Goal: Task Accomplishment & Management: Use online tool/utility

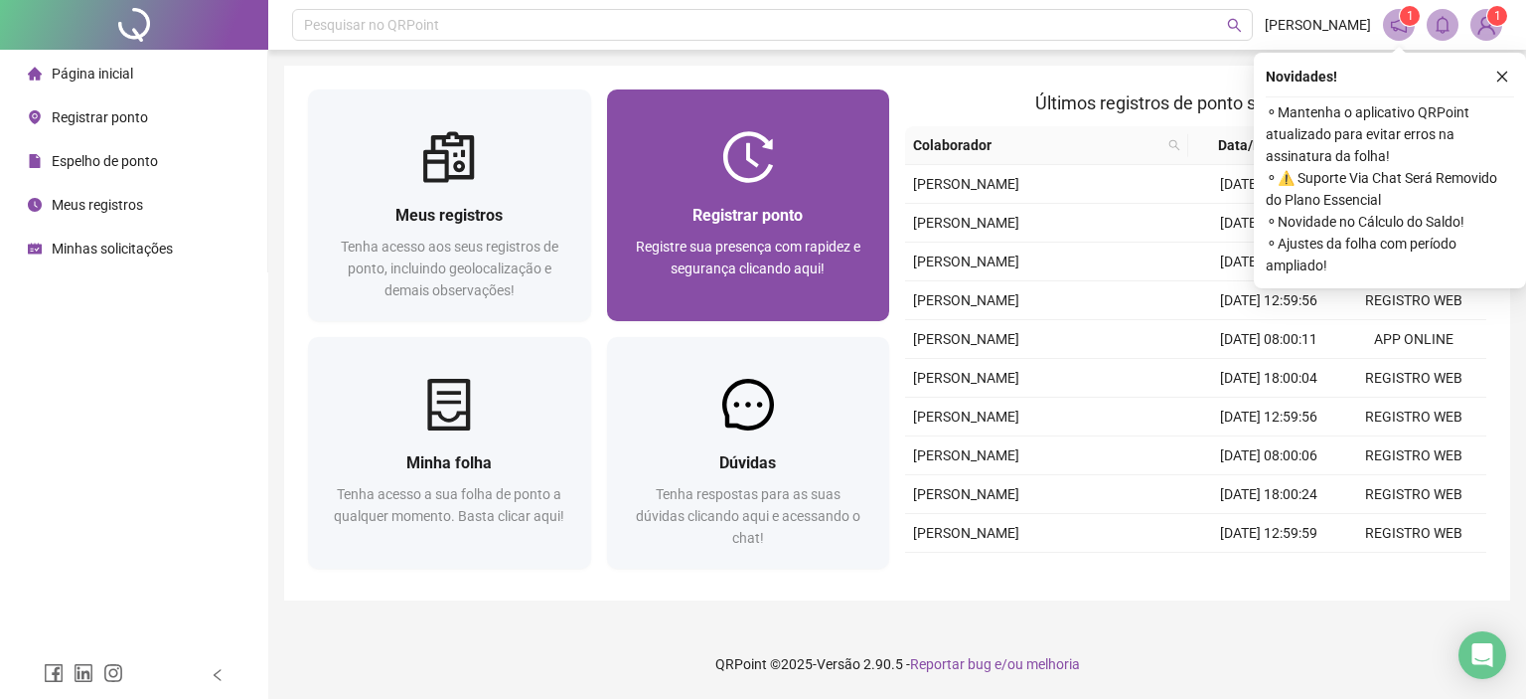
click at [764, 207] on span "Registrar ponto" at bounding box center [748, 215] width 110 height 19
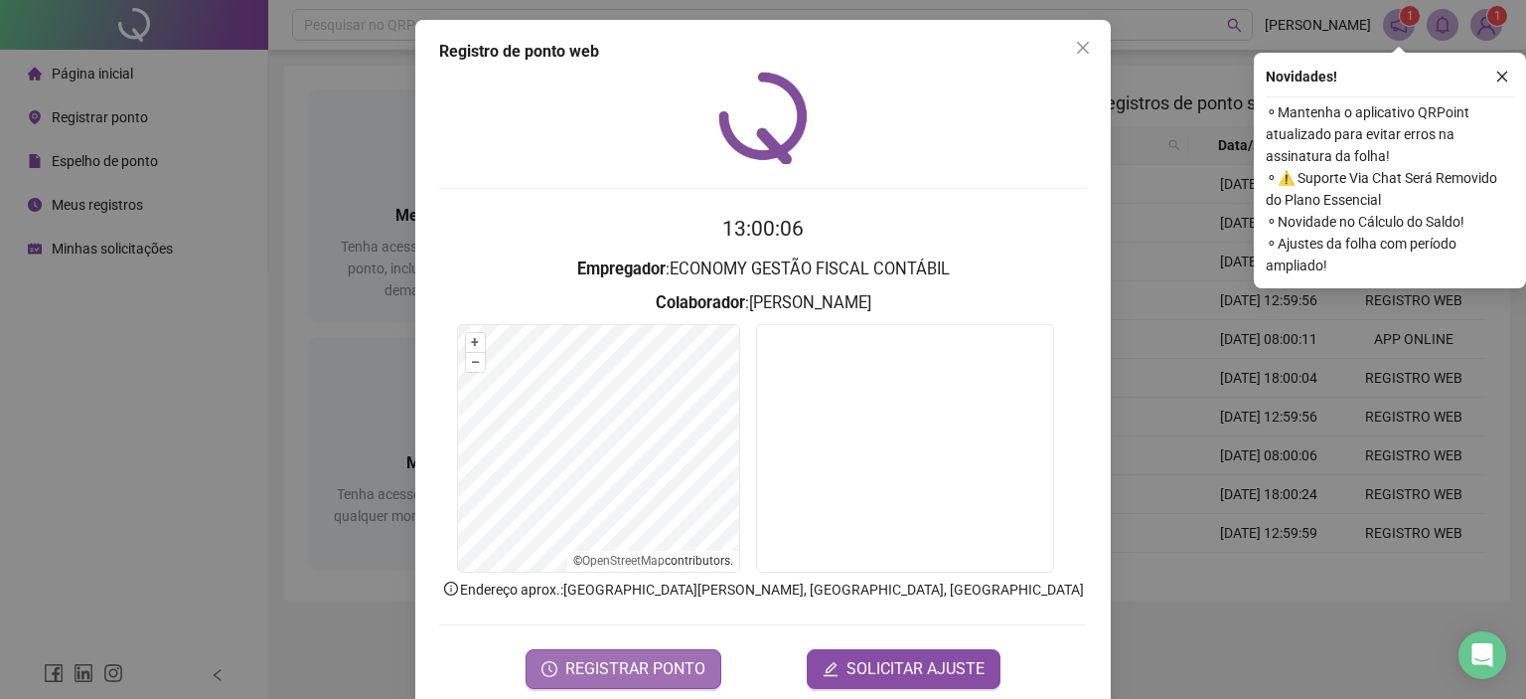
click at [669, 666] on span "REGISTRAR PONTO" at bounding box center [635, 669] width 140 height 24
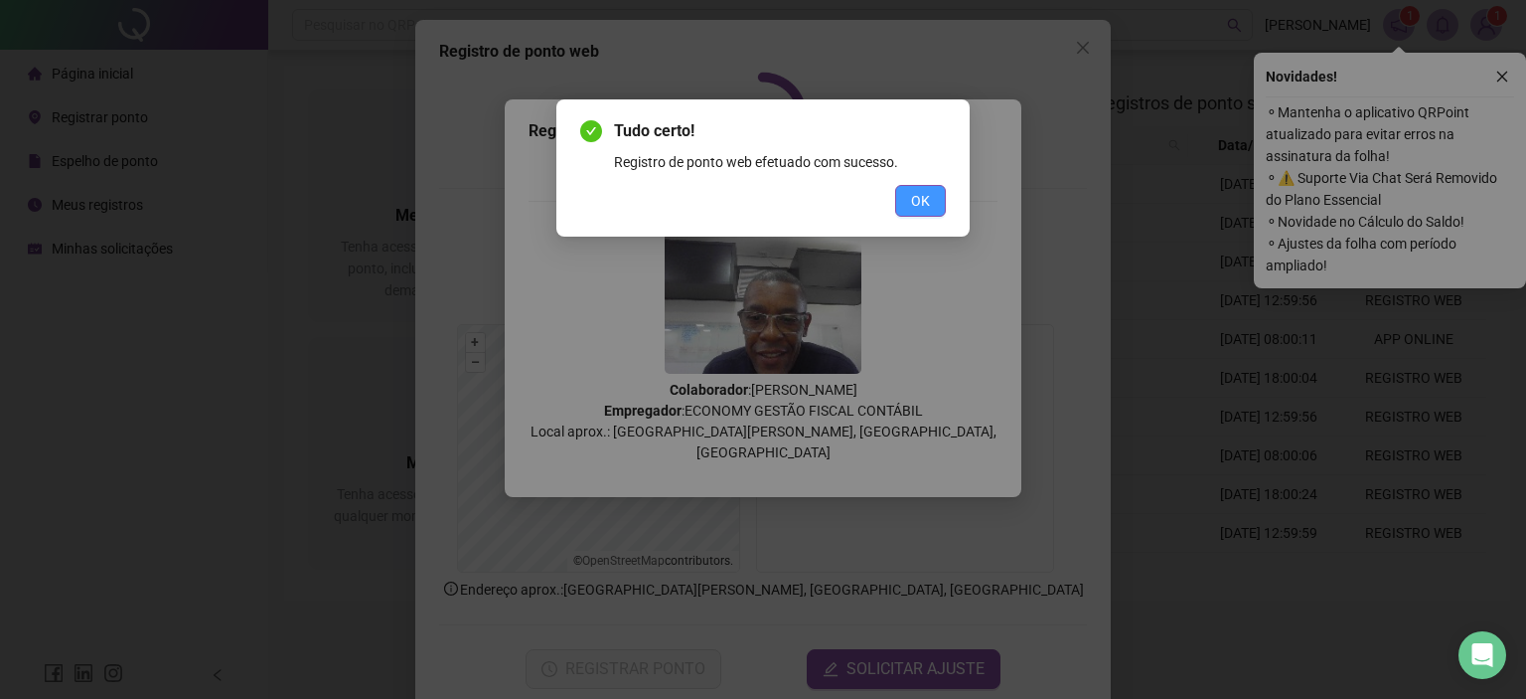
click at [916, 203] on span "OK" at bounding box center [920, 201] width 19 height 22
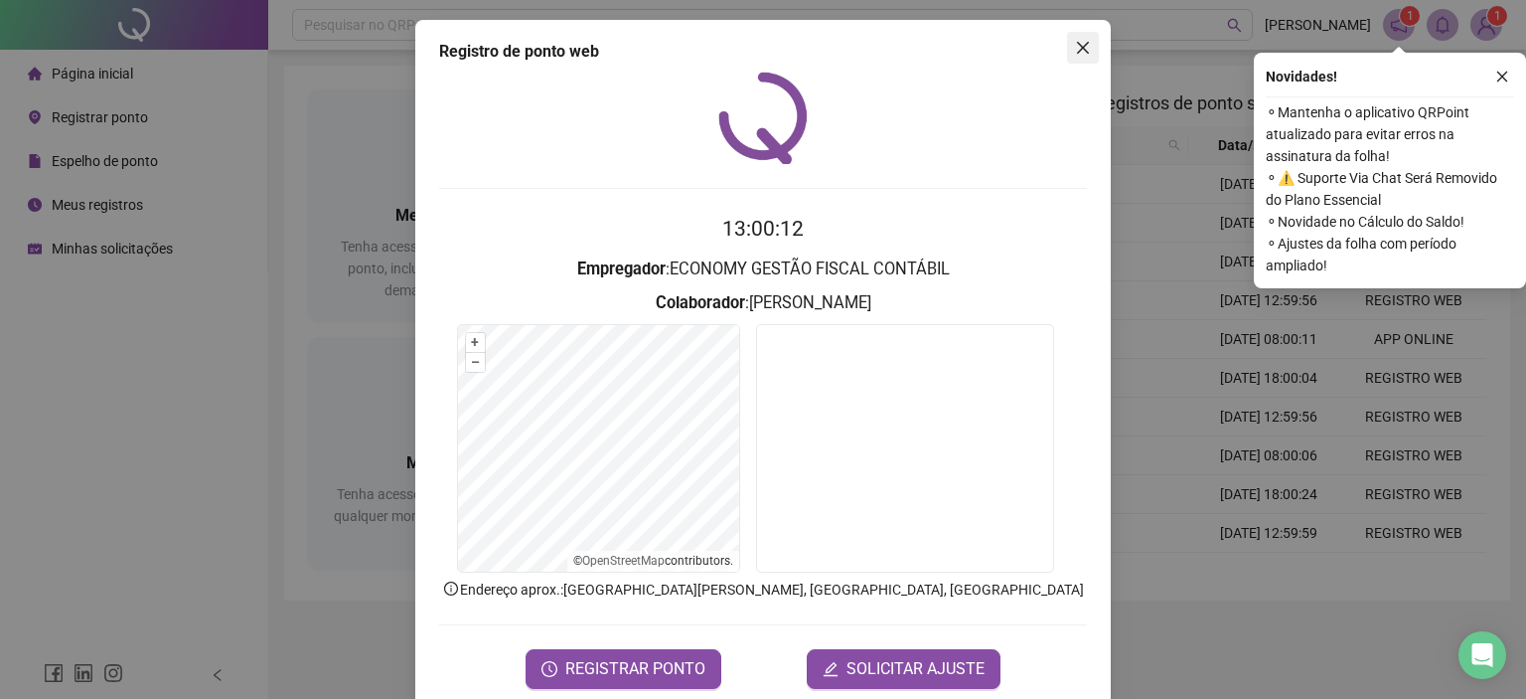
click at [1077, 60] on button "Close" at bounding box center [1083, 48] width 32 height 32
